Goal: Task Accomplishment & Management: Use online tool/utility

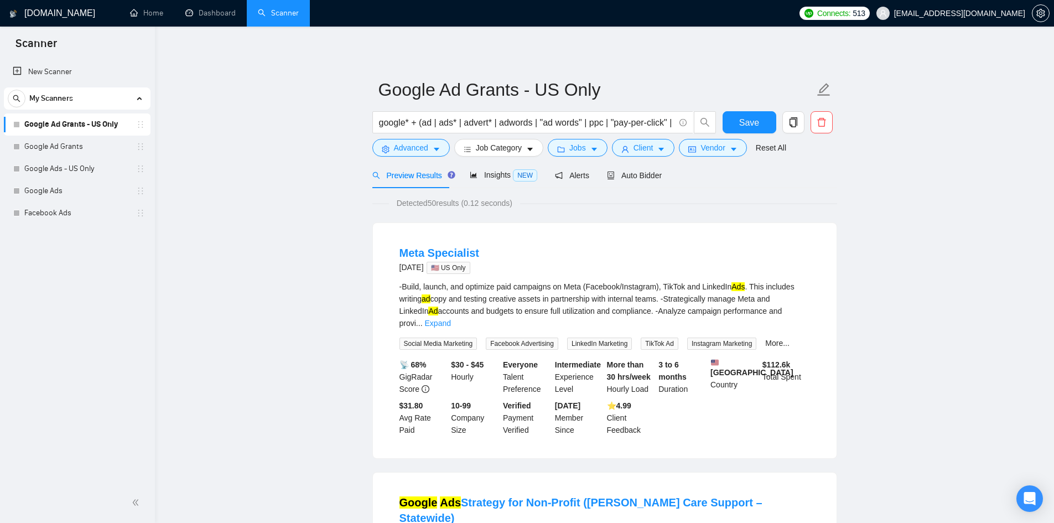
click at [65, 125] on link "Google Ad Grants - US Only" at bounding box center [76, 124] width 105 height 22
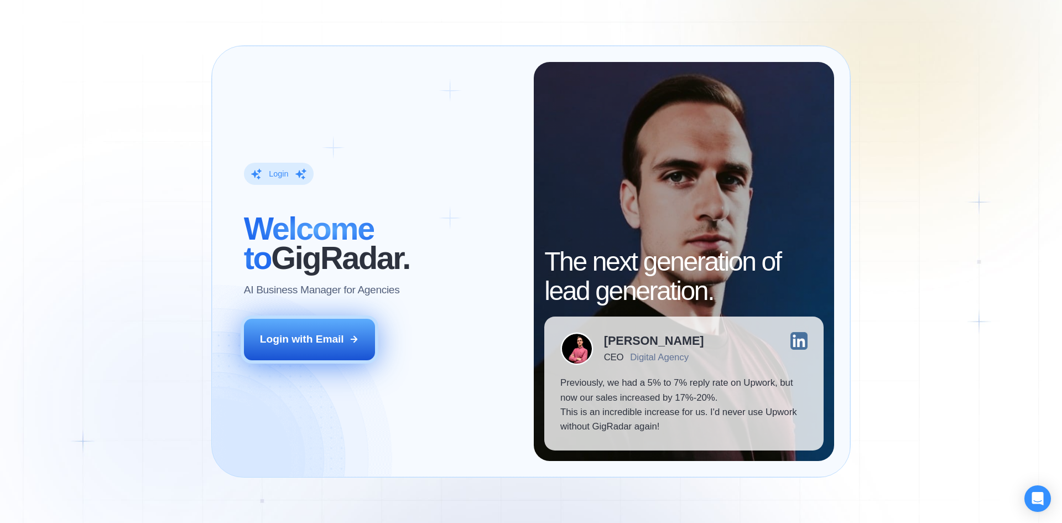
click at [308, 344] on div "Login with Email" at bounding box center [302, 339] width 84 height 14
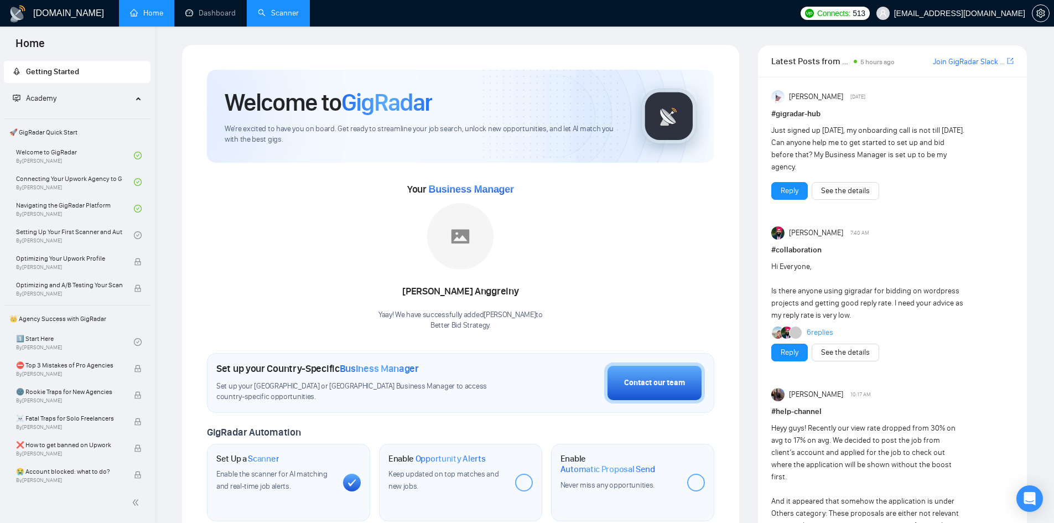
click at [273, 18] on link "Scanner" at bounding box center [278, 12] width 41 height 9
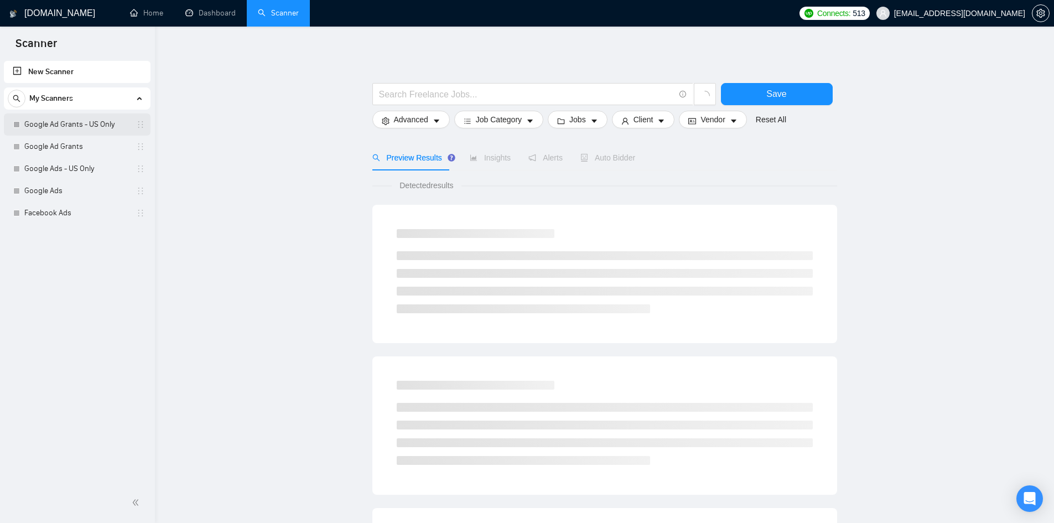
click at [65, 121] on link "Google Ad Grants - US Only" at bounding box center [76, 124] width 105 height 22
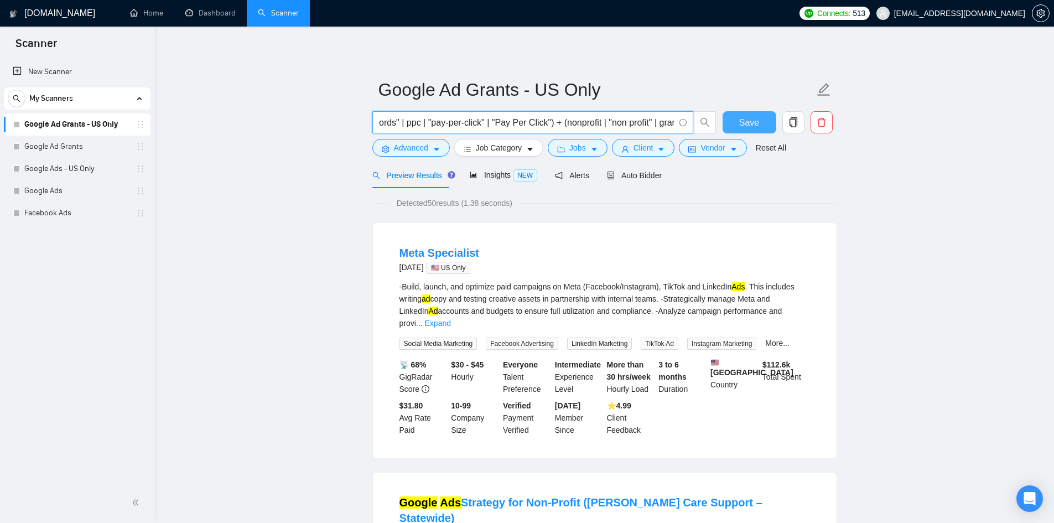
scroll to position [0, 194]
drag, startPoint x: 621, startPoint y: 124, endPoint x: 769, endPoint y: 124, distance: 147.7
click at [769, 124] on div "google* + (ad | ads* | advert* | adwords | "ad words" | ppc | "pay-per-click" |…" at bounding box center [602, 125] width 465 height 28
click at [549, 123] on input "google* + (ad | ads* | advert* | adwords | "ad words" | ppc | "pay-per-click" |…" at bounding box center [526, 123] width 295 height 14
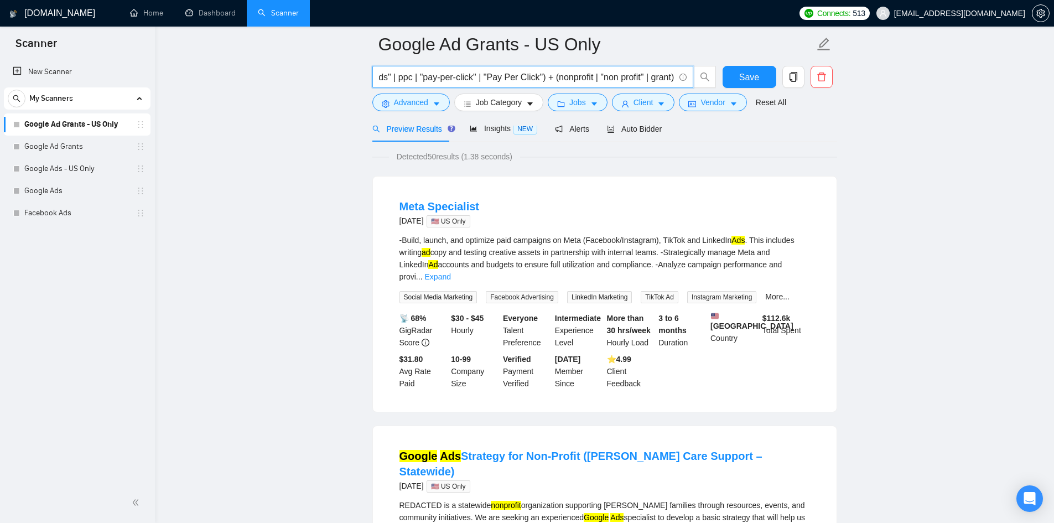
scroll to position [0, 0]
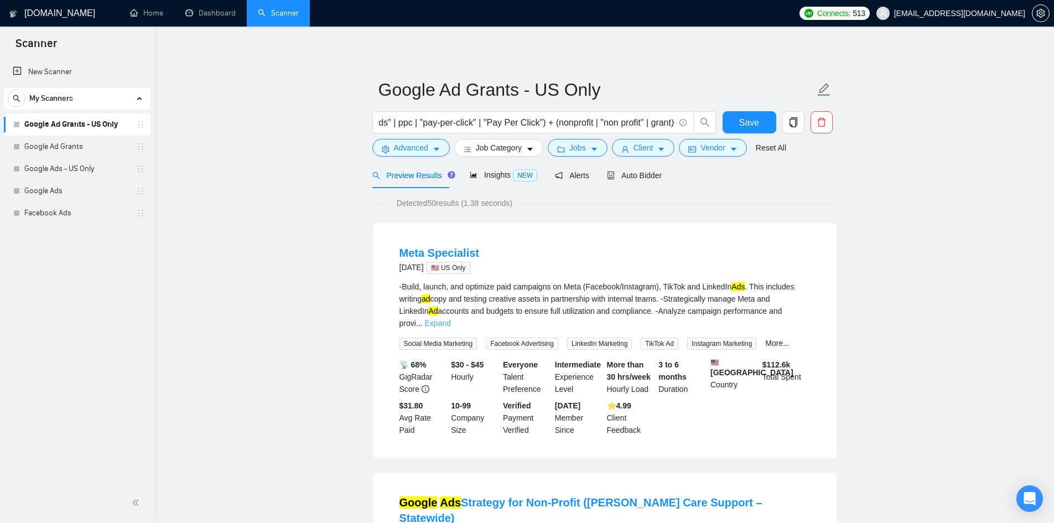
click at [451, 319] on link "Expand" at bounding box center [438, 323] width 26 height 9
